Goal: Find specific page/section: Find specific page/section

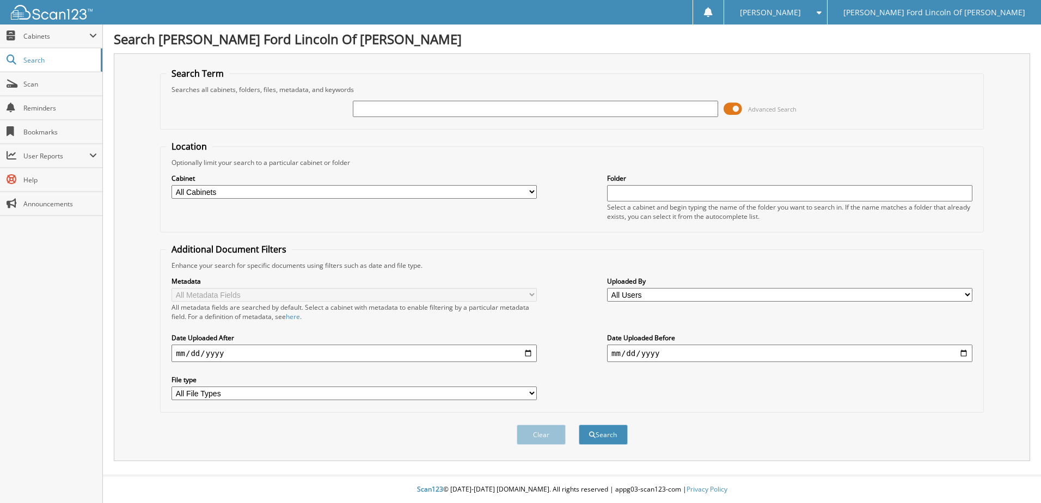
click at [395, 107] on input "text" at bounding box center [535, 109] width 365 height 16
type input "34270"
click at [599, 434] on button "Search" at bounding box center [603, 435] width 49 height 20
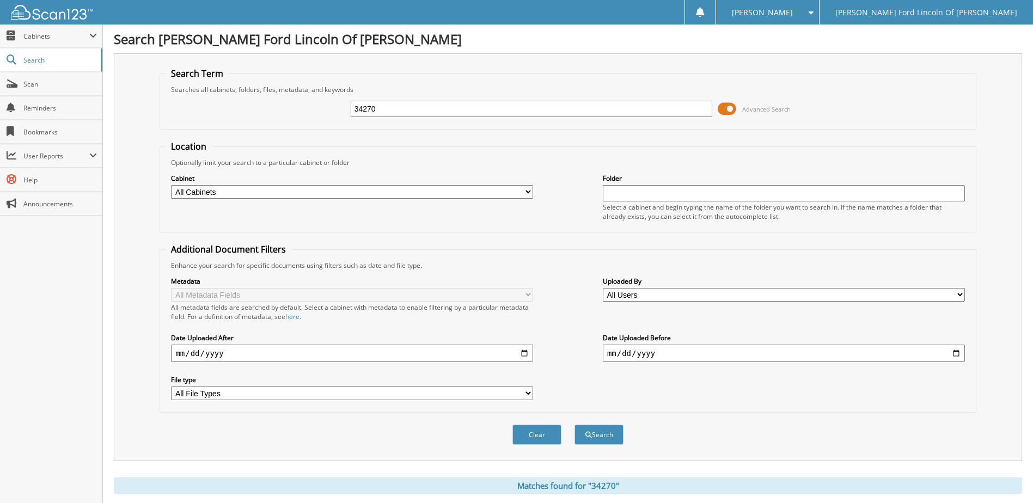
click at [387, 105] on input "34270" at bounding box center [532, 109] width 362 height 16
type input "3"
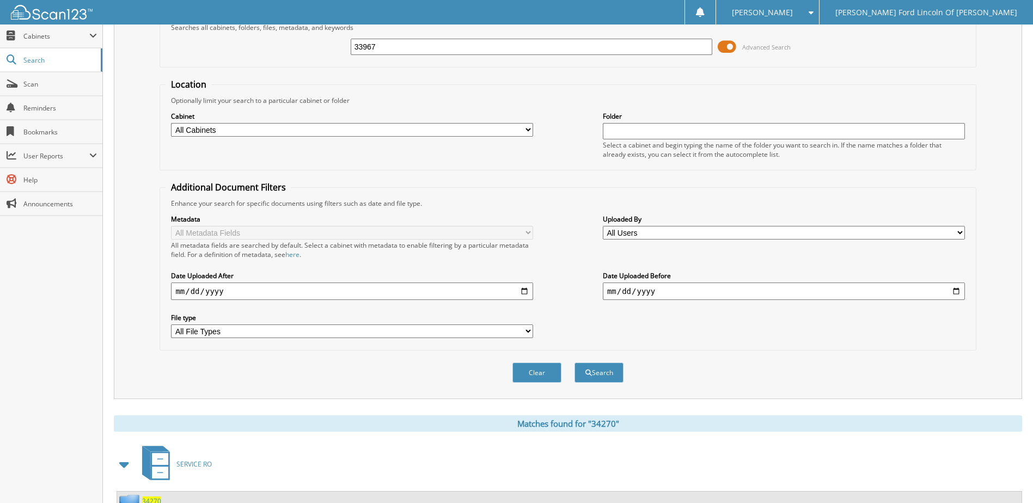
scroll to position [218, 0]
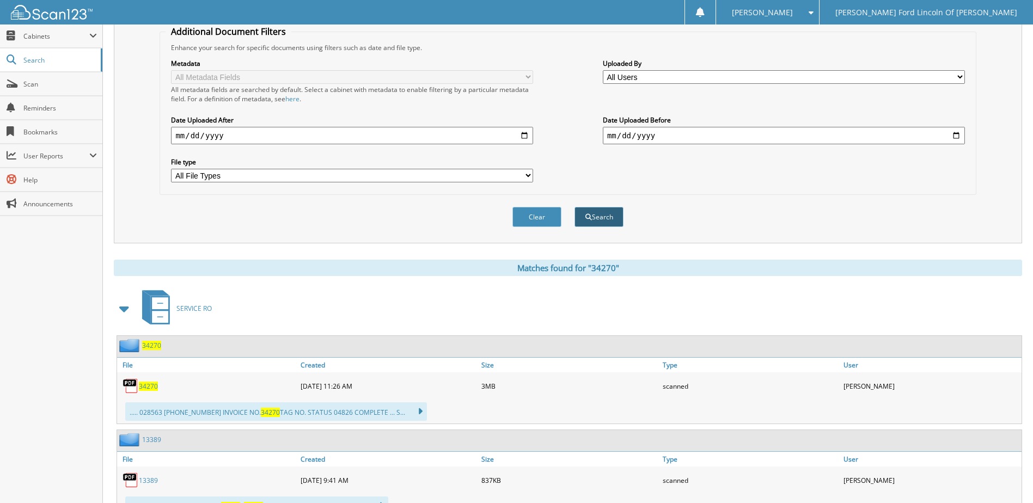
type input "33967"
click at [605, 221] on button "Search" at bounding box center [599, 217] width 49 height 20
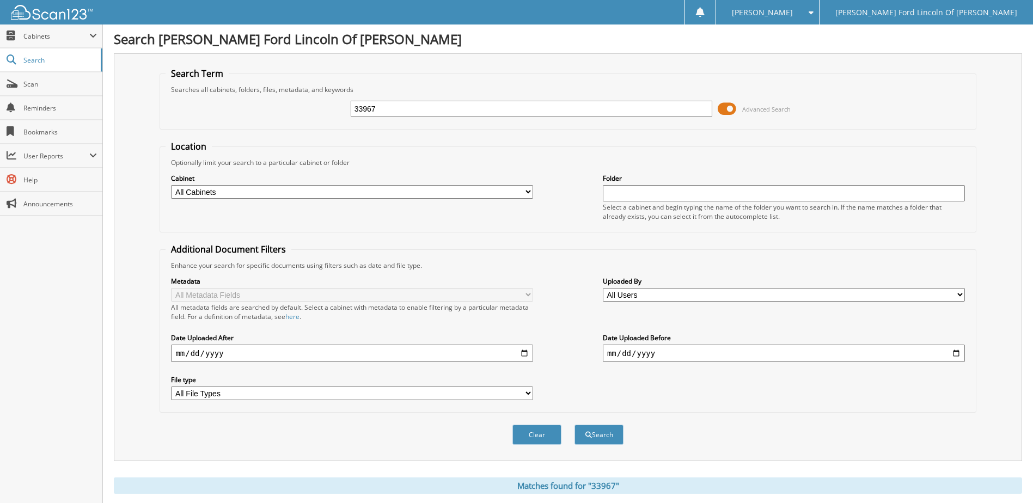
click at [429, 109] on input "33967" at bounding box center [532, 109] width 362 height 16
type input "3"
type input "34307"
click at [596, 436] on button "Search" at bounding box center [599, 435] width 49 height 20
click at [407, 110] on input "34307" at bounding box center [532, 109] width 362 height 16
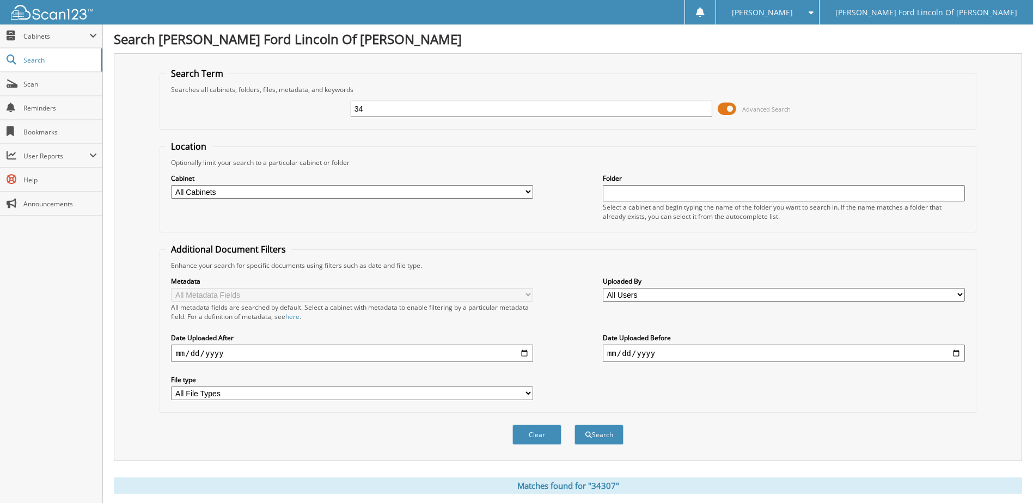
type input "3"
type input "424982"
click at [612, 437] on button "Search" at bounding box center [599, 435] width 49 height 20
click at [424, 112] on input "424982" at bounding box center [532, 109] width 362 height 16
type input "4"
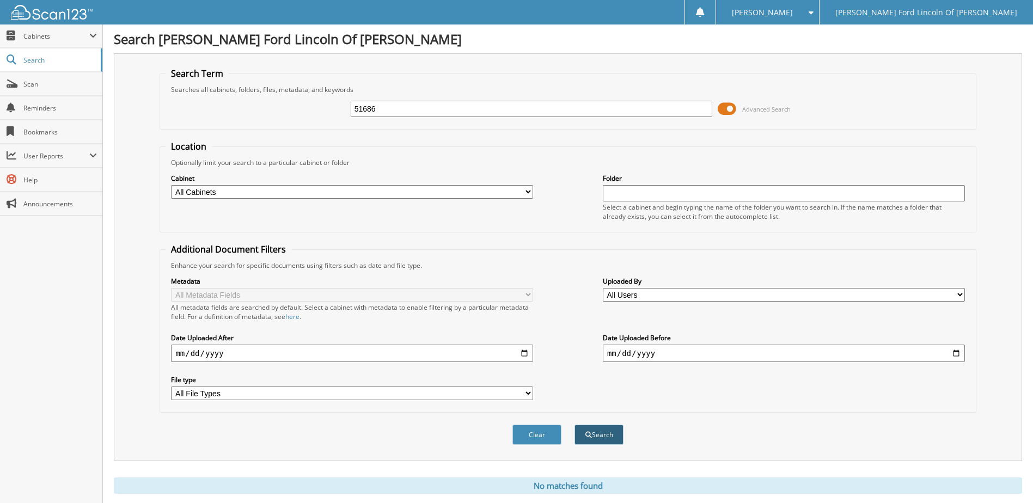
type input "51686"
click at [611, 436] on button "Search" at bounding box center [599, 435] width 49 height 20
click at [432, 107] on input "51686" at bounding box center [532, 109] width 362 height 16
type input "5"
type input "34084"
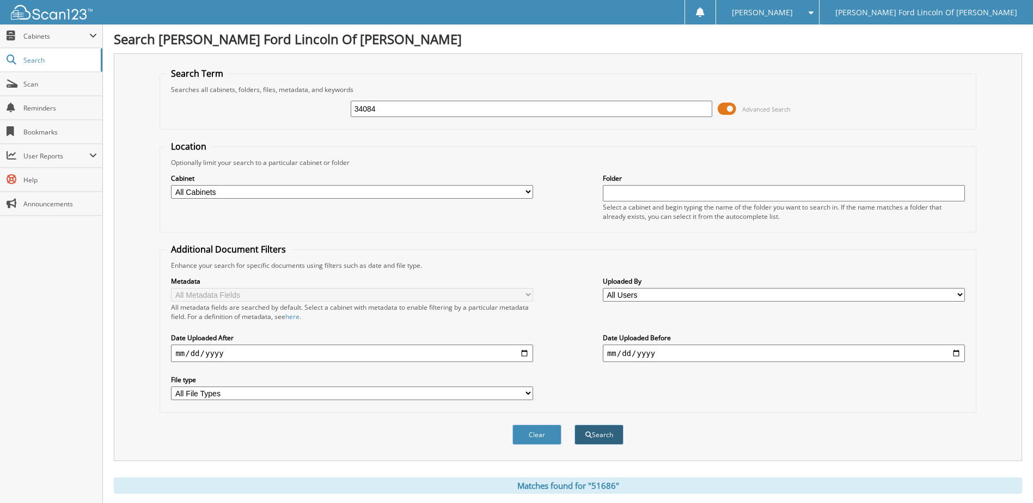
click at [600, 434] on button "Search" at bounding box center [599, 435] width 49 height 20
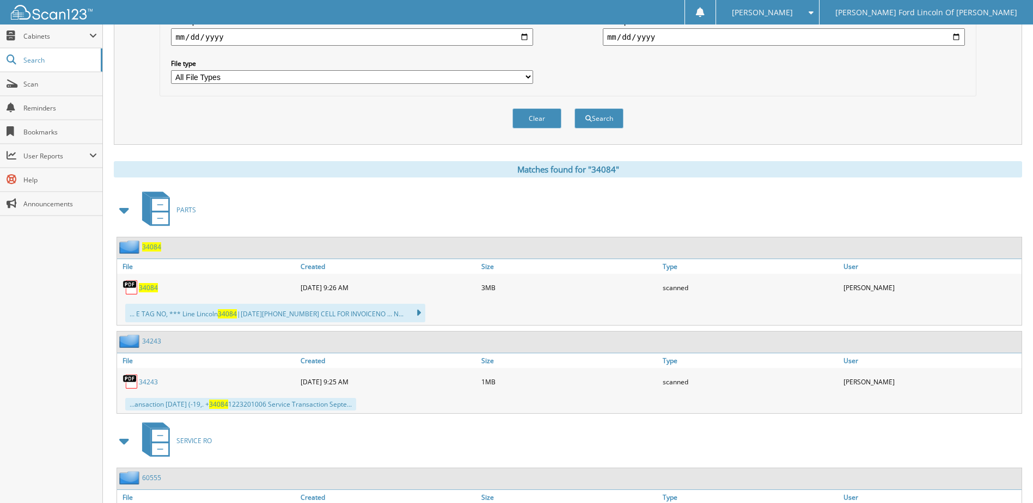
scroll to position [327, 0]
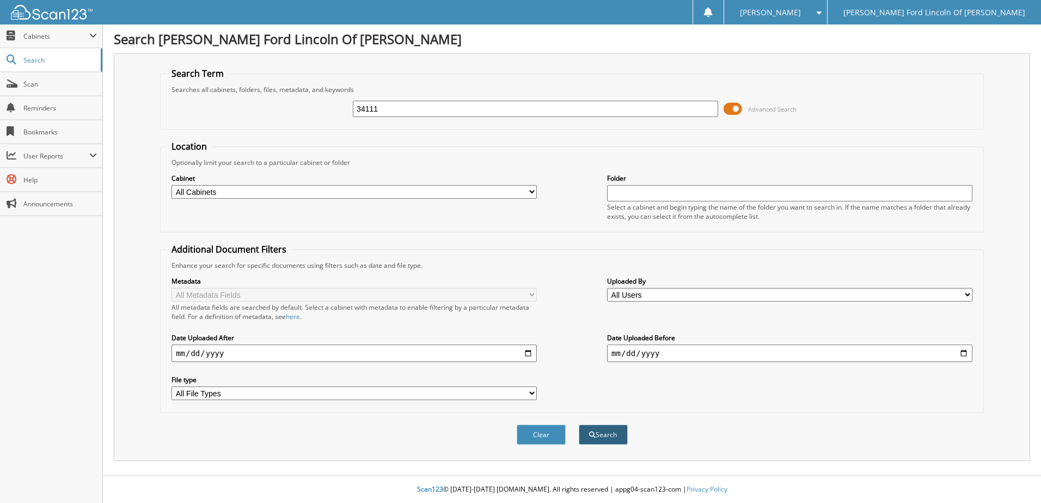
type input "34111"
click at [593, 437] on span "submit" at bounding box center [592, 435] width 7 height 7
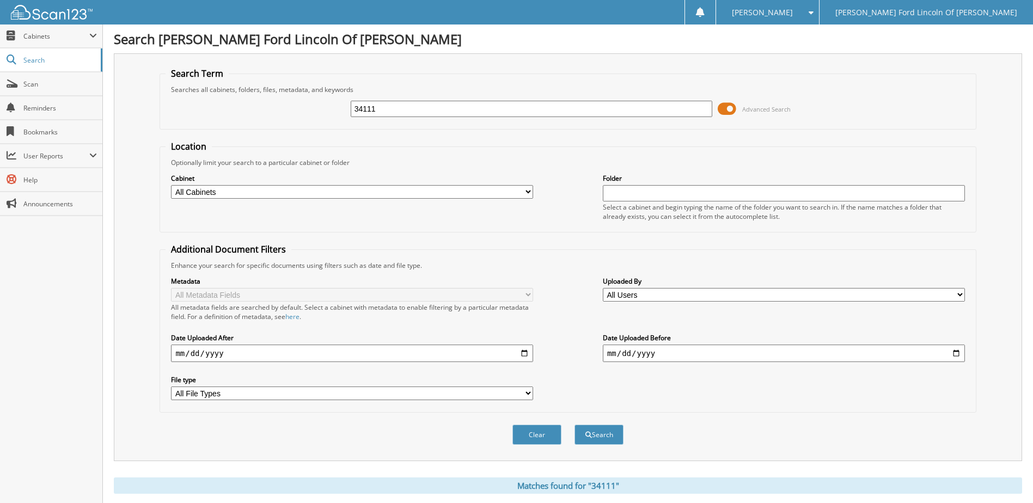
click at [395, 113] on input "34111" at bounding box center [532, 109] width 362 height 16
type input "3"
type input "34265"
click at [584, 435] on button "Search" at bounding box center [599, 435] width 49 height 20
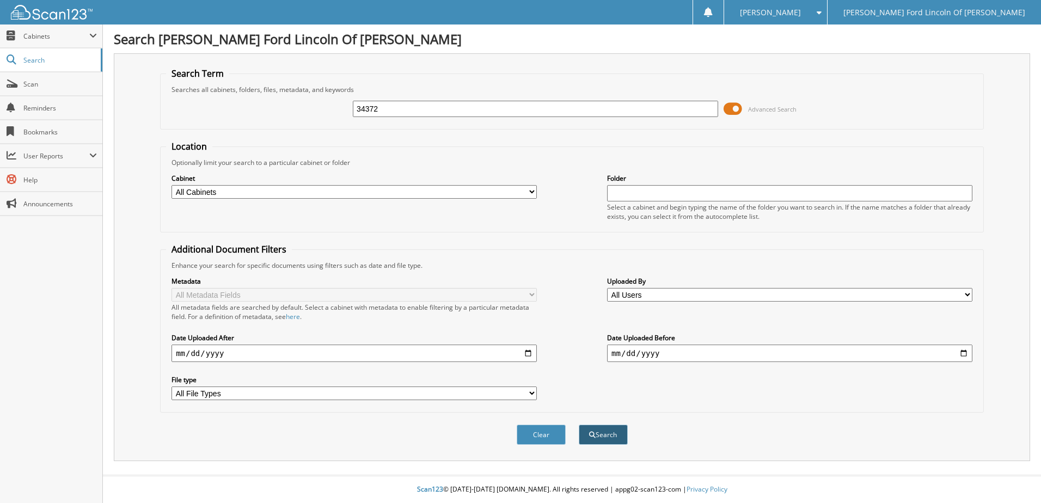
type input "34372"
click at [597, 435] on button "Search" at bounding box center [603, 435] width 49 height 20
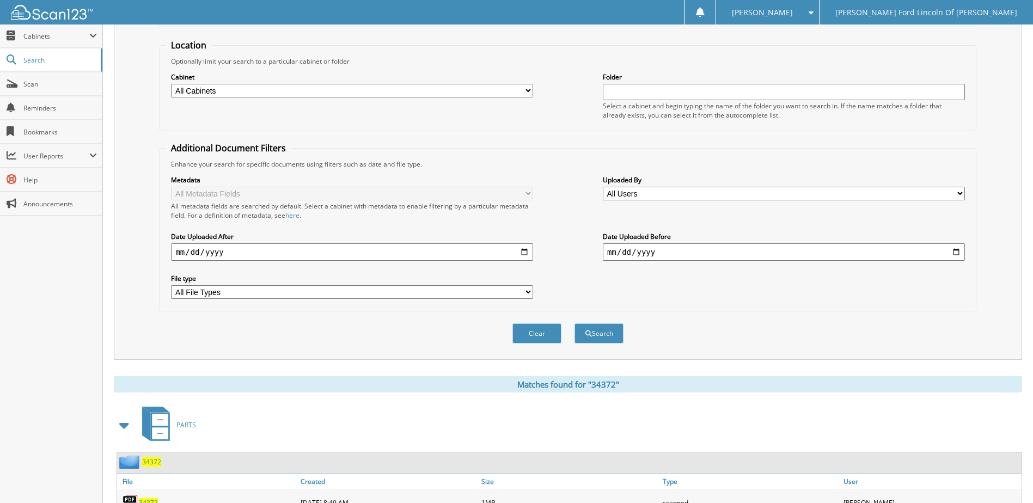
scroll to position [381, 0]
